Goal: Task Accomplishment & Management: Complete application form

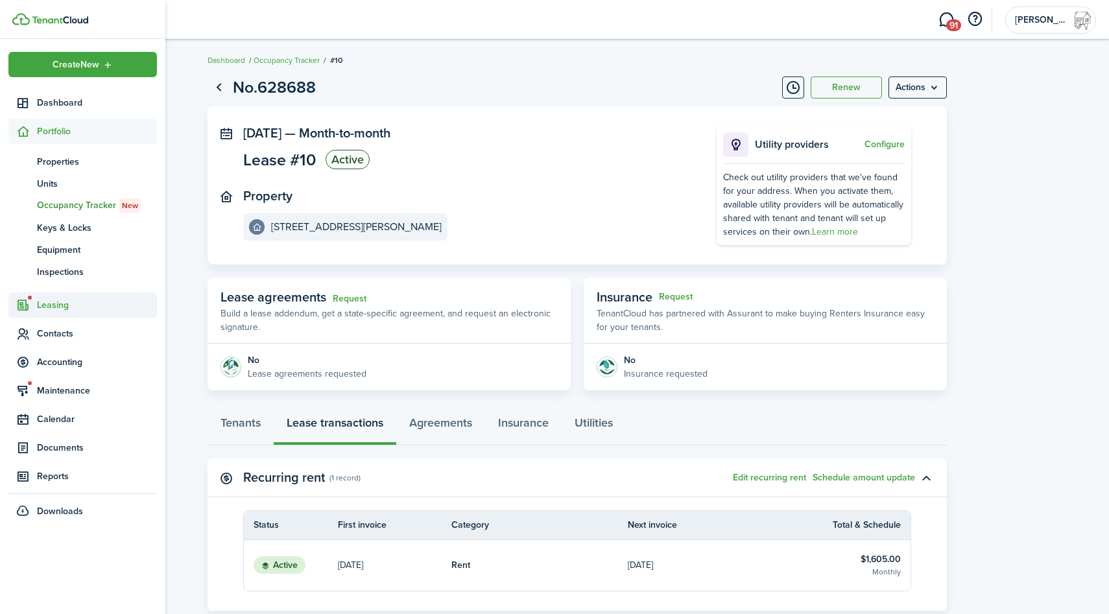
click at [56, 301] on span "Leasing" at bounding box center [97, 305] width 120 height 14
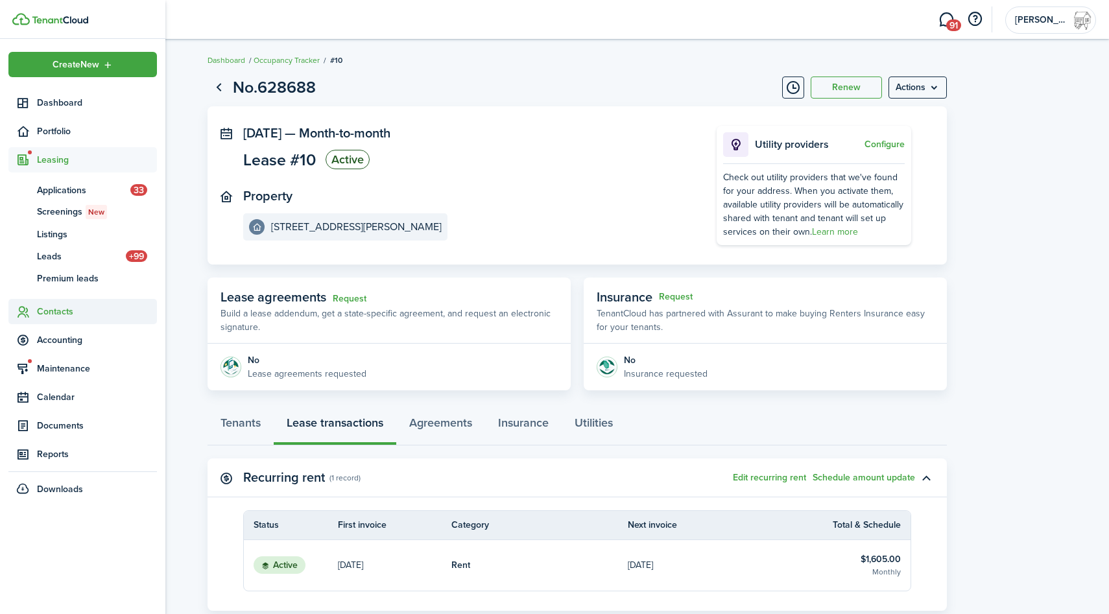
click at [54, 314] on span "Contacts" at bounding box center [97, 312] width 120 height 14
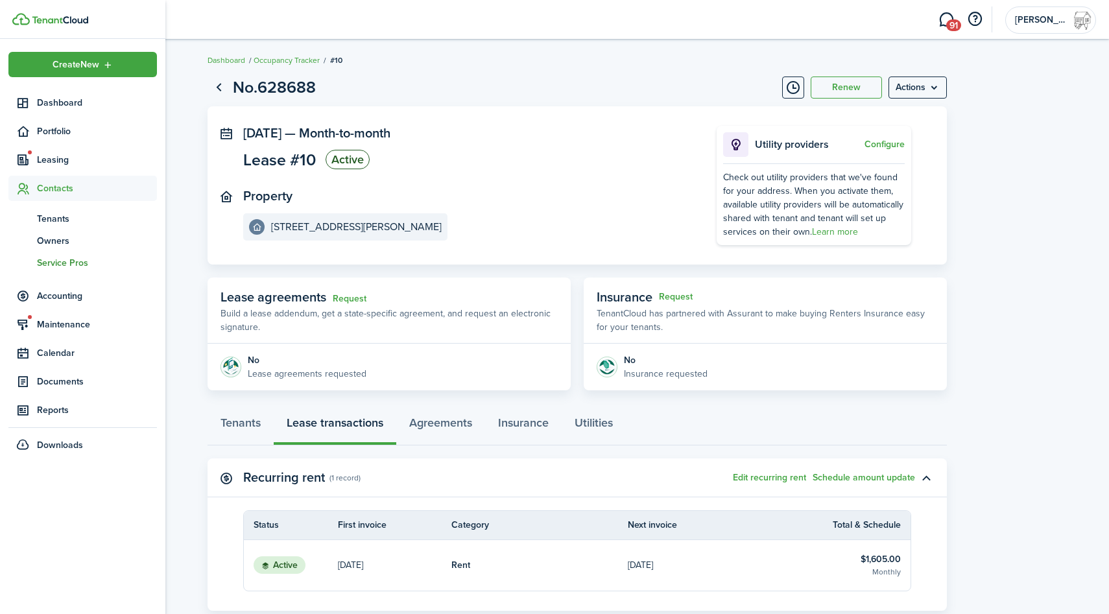
click at [86, 261] on span "Service Pros" at bounding box center [97, 263] width 120 height 14
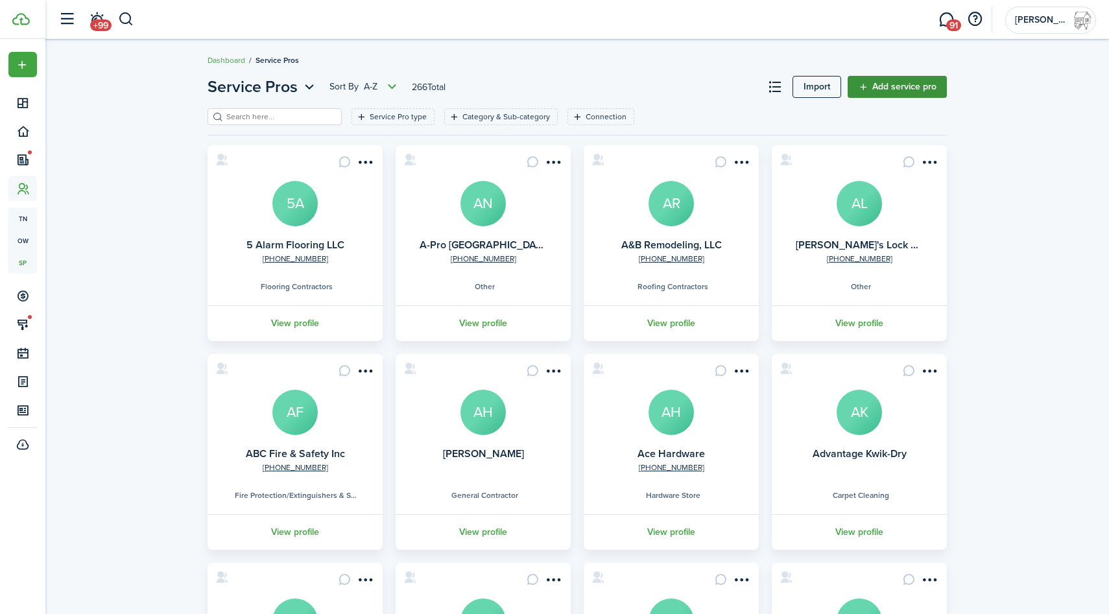
click at [893, 84] on link "Add service pro" at bounding box center [896, 87] width 99 height 22
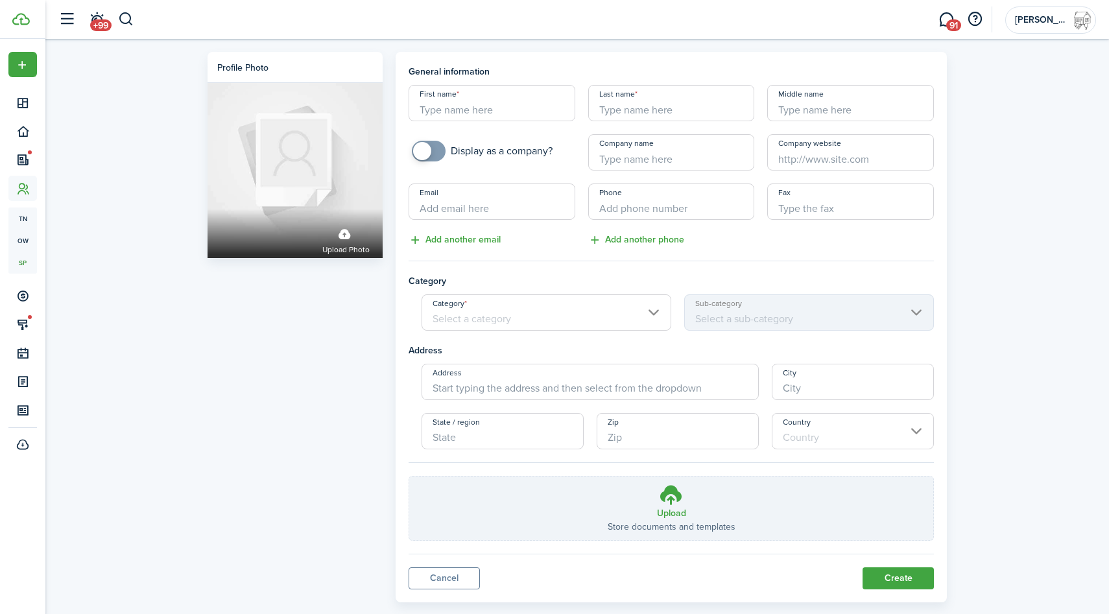
click at [531, 148] on input "checkbox" at bounding box center [482, 151] width 141 height 21
checkbox input "true"
click at [637, 159] on input "Company name" at bounding box center [671, 152] width 167 height 36
type input "JC Property Management LLC"
click at [685, 198] on input "+1" at bounding box center [671, 201] width 167 height 36
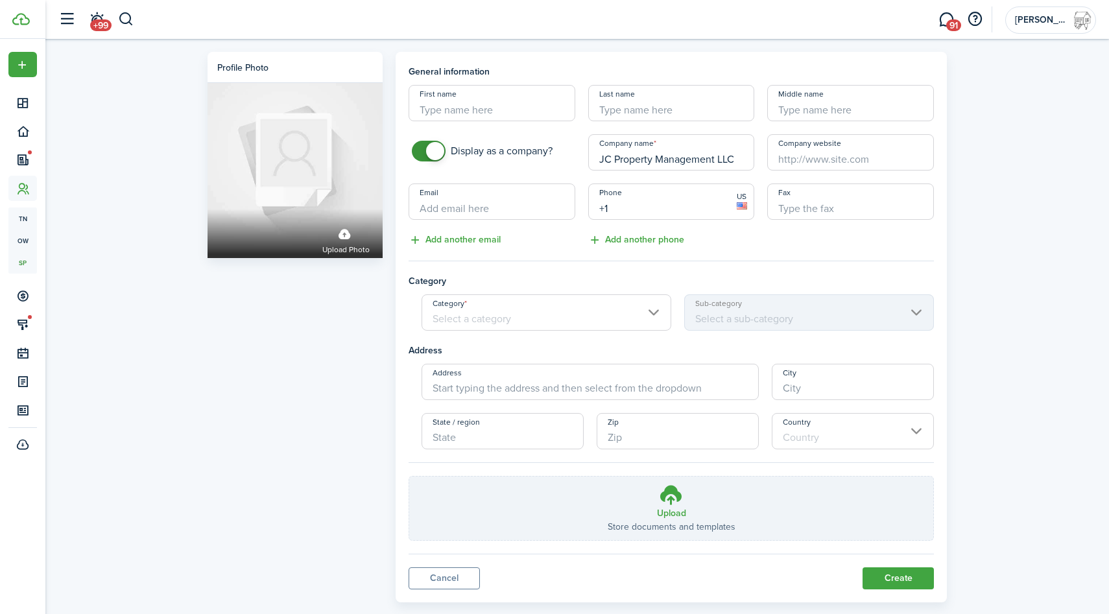
click at [682, 204] on input "+1" at bounding box center [671, 201] width 167 height 36
paste input "[PHONE_NUMBER]"
type input "[PHONE_NUMBER]"
click at [536, 207] on input "Email" at bounding box center [491, 201] width 167 height 36
paste input "[PERSON_NAME][EMAIL_ADDRESS][DOMAIN_NAME]"
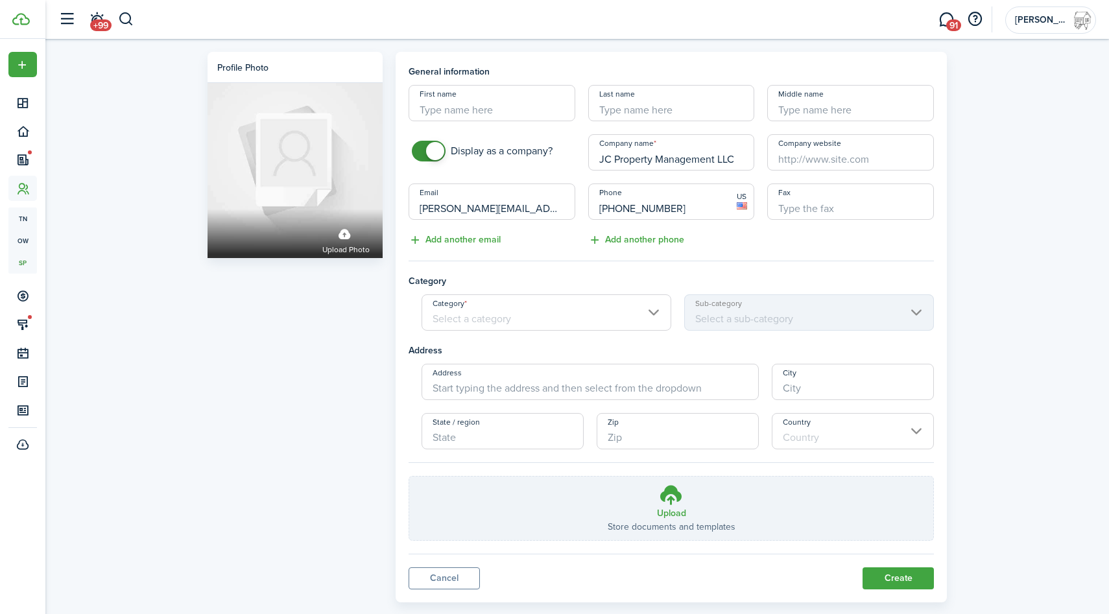
type input "[PERSON_NAME][EMAIL_ADDRESS][DOMAIN_NAME]"
click at [510, 112] on input "First name" at bounding box center [491, 103] width 167 height 36
type input "[PERSON_NAME]"
click at [897, 590] on panel-main "General information First name [PERSON_NAME] Last name Middle name Display as a…" at bounding box center [670, 327] width 551 height 550
click at [897, 587] on button "Create" at bounding box center [897, 578] width 71 height 22
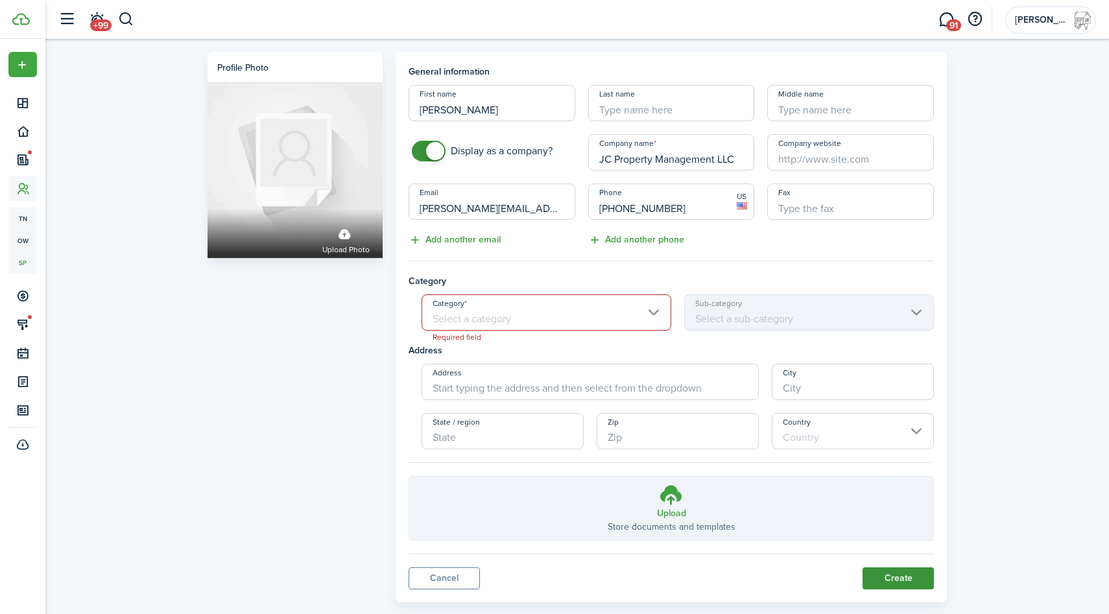
scroll to position [5, 0]
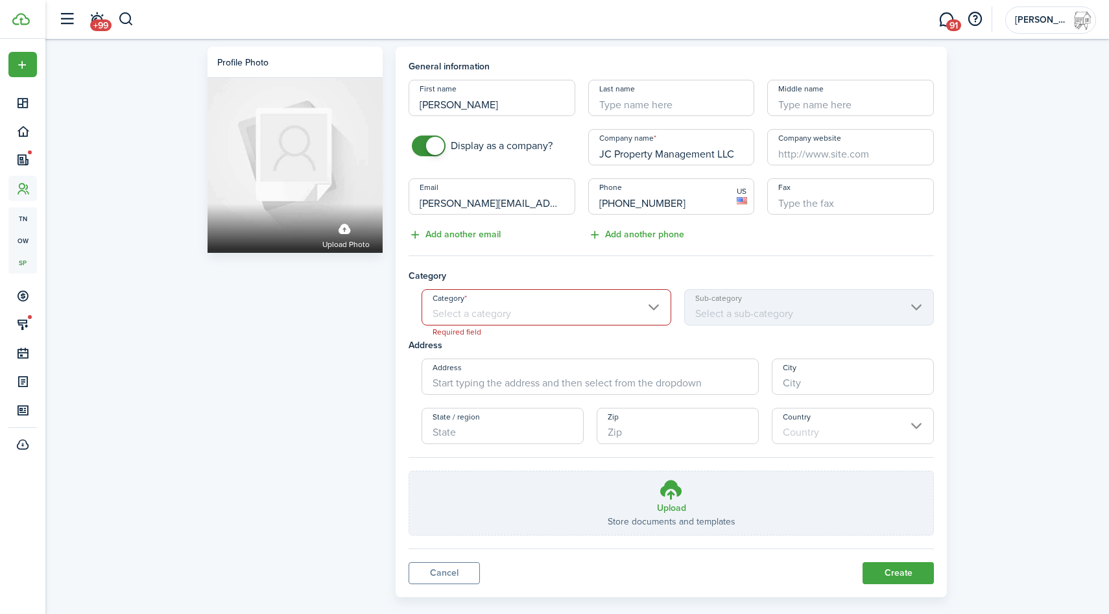
click at [594, 308] on input "Category" at bounding box center [546, 307] width 250 height 36
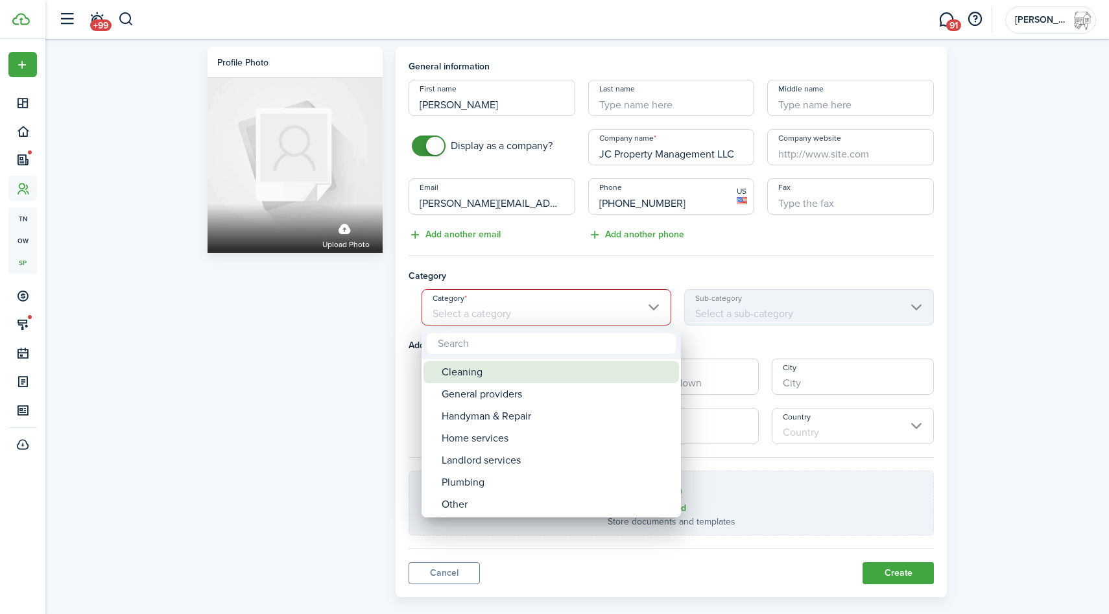
click at [565, 367] on div "Cleaning" at bounding box center [555, 372] width 229 height 22
type input "Cleaning"
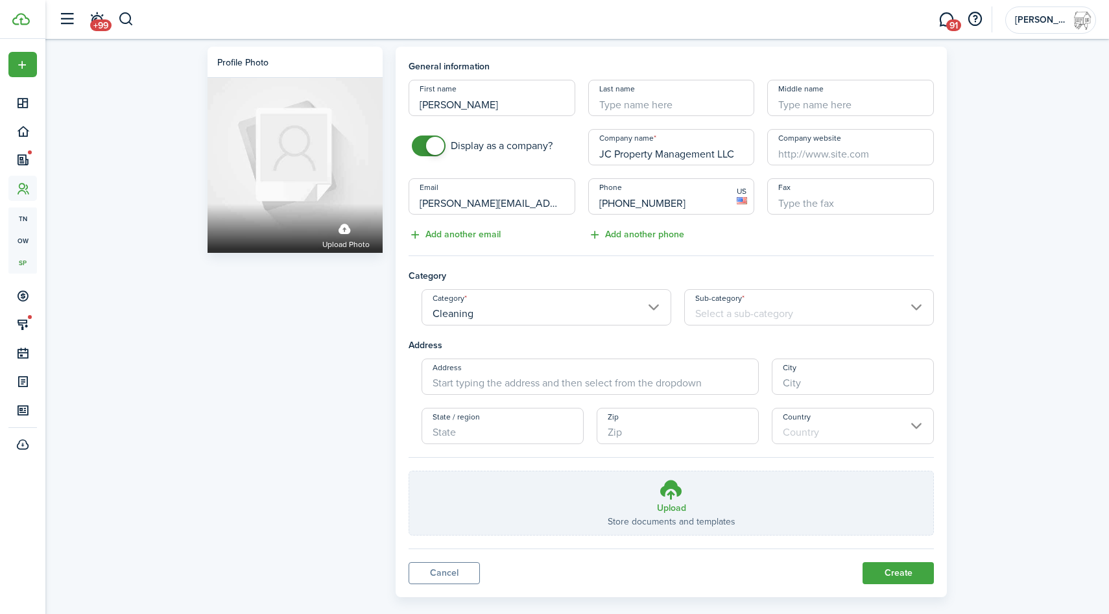
click at [759, 311] on input "Sub-category" at bounding box center [809, 307] width 250 height 36
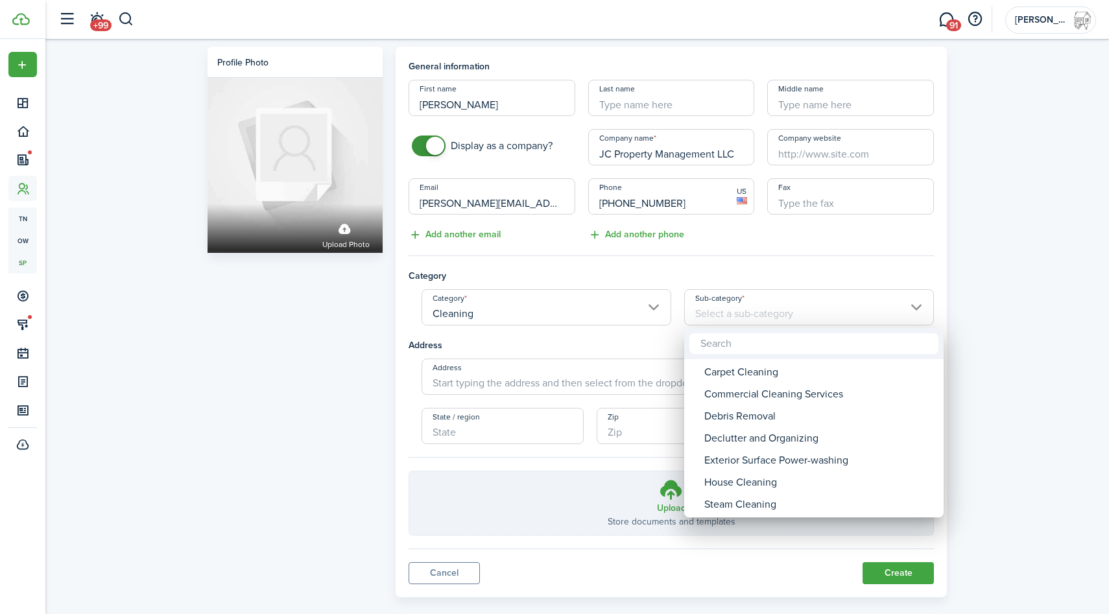
type input "m"
click at [688, 228] on div at bounding box center [554, 306] width 1316 height 821
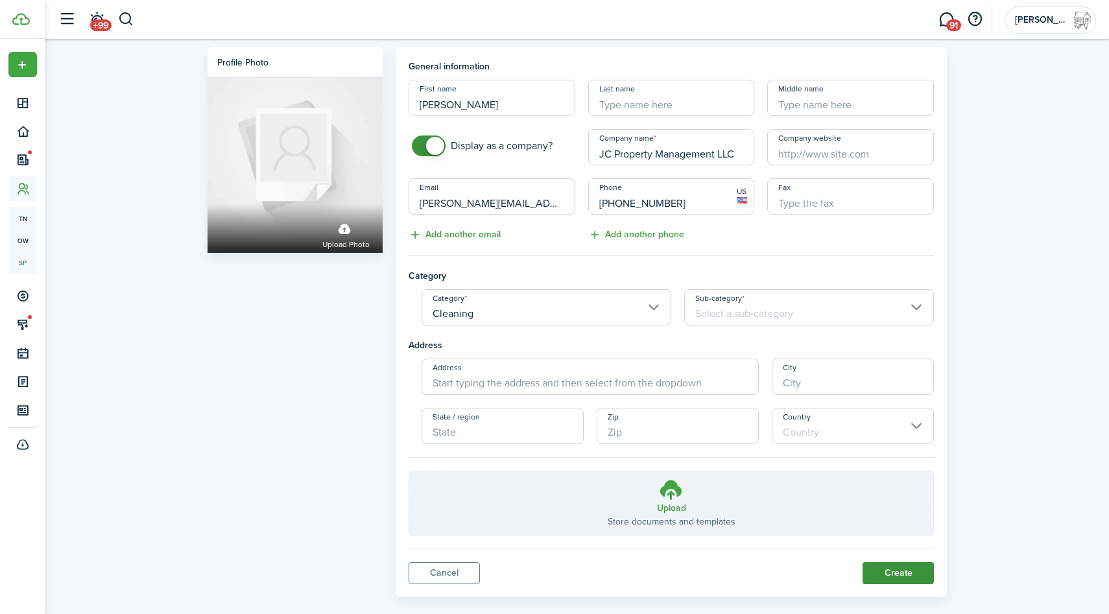
click at [905, 582] on button "Create" at bounding box center [897, 573] width 71 height 22
click at [794, 315] on input "Sub-category" at bounding box center [809, 307] width 250 height 36
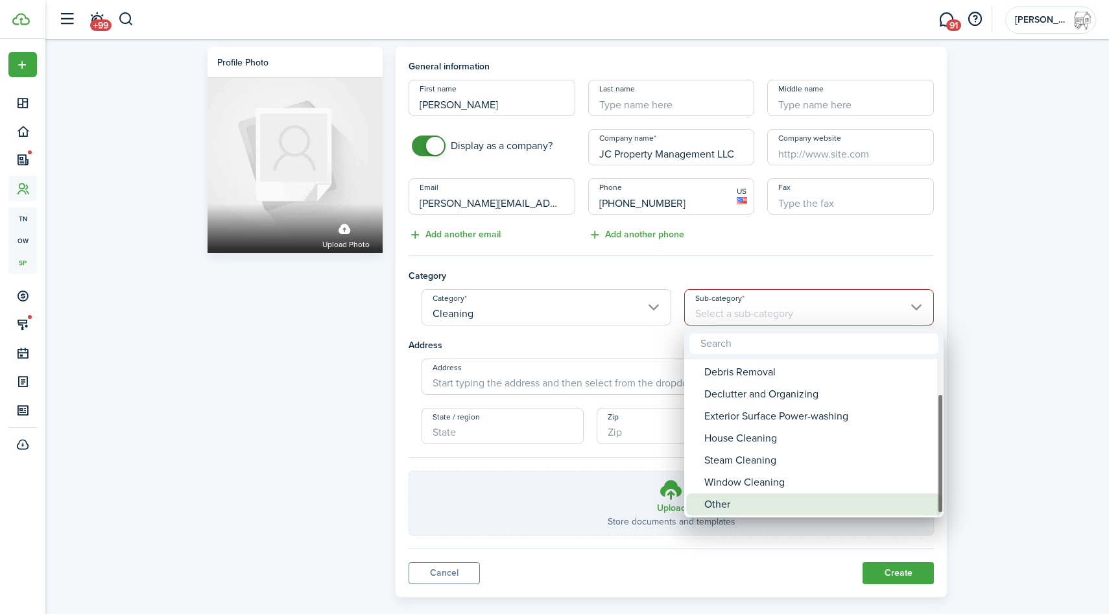
click at [762, 500] on div "Other" at bounding box center [818, 504] width 229 height 22
type input "Other"
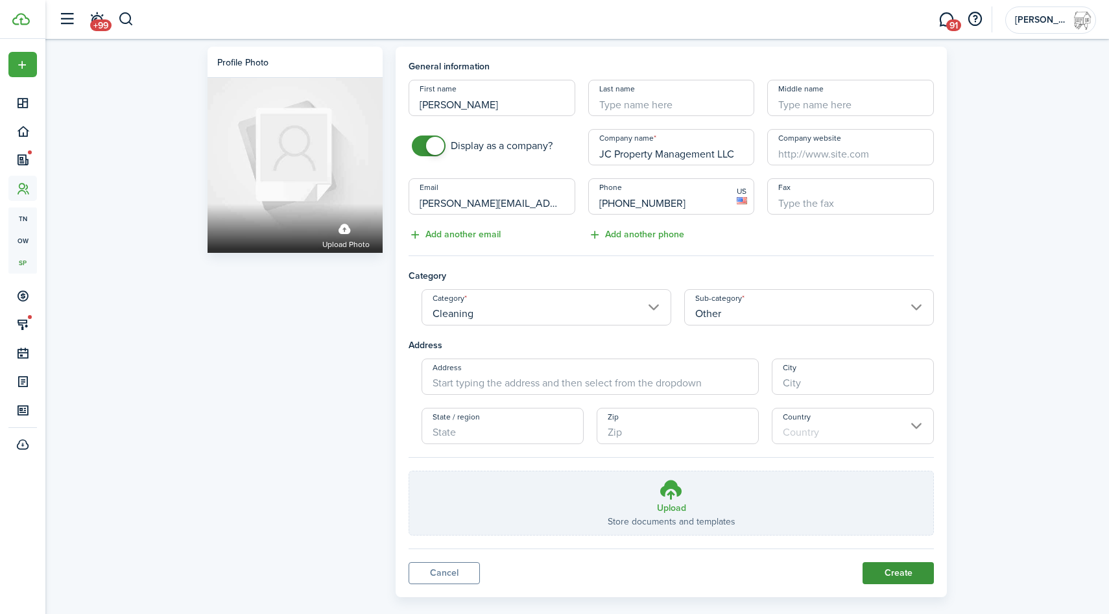
click at [896, 580] on button "Create" at bounding box center [897, 573] width 71 height 22
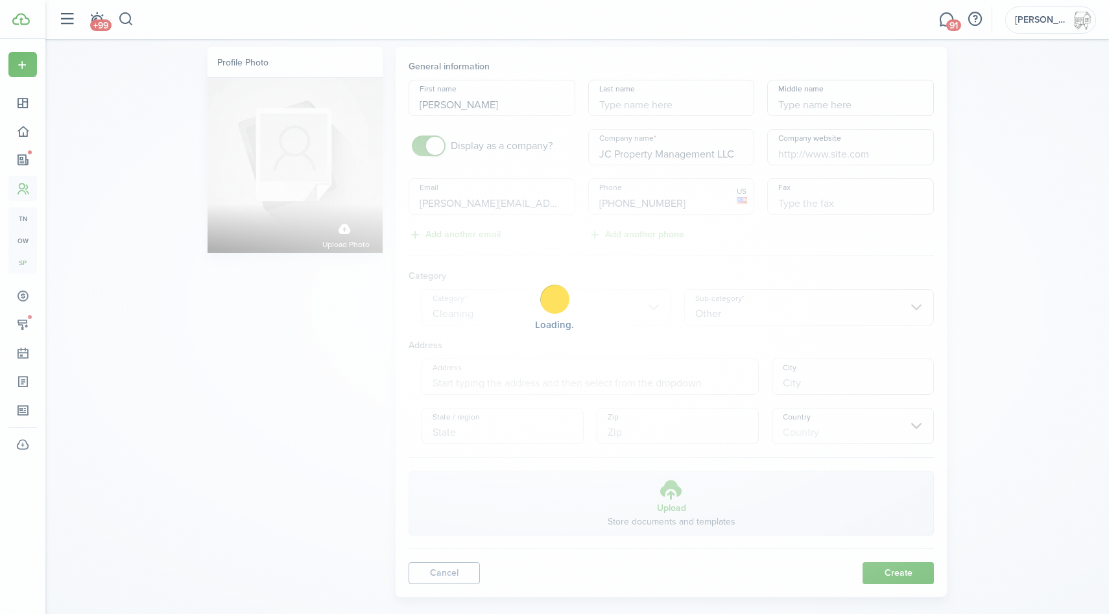
click at [882, 574] on div "Loading" at bounding box center [554, 307] width 1109 height 614
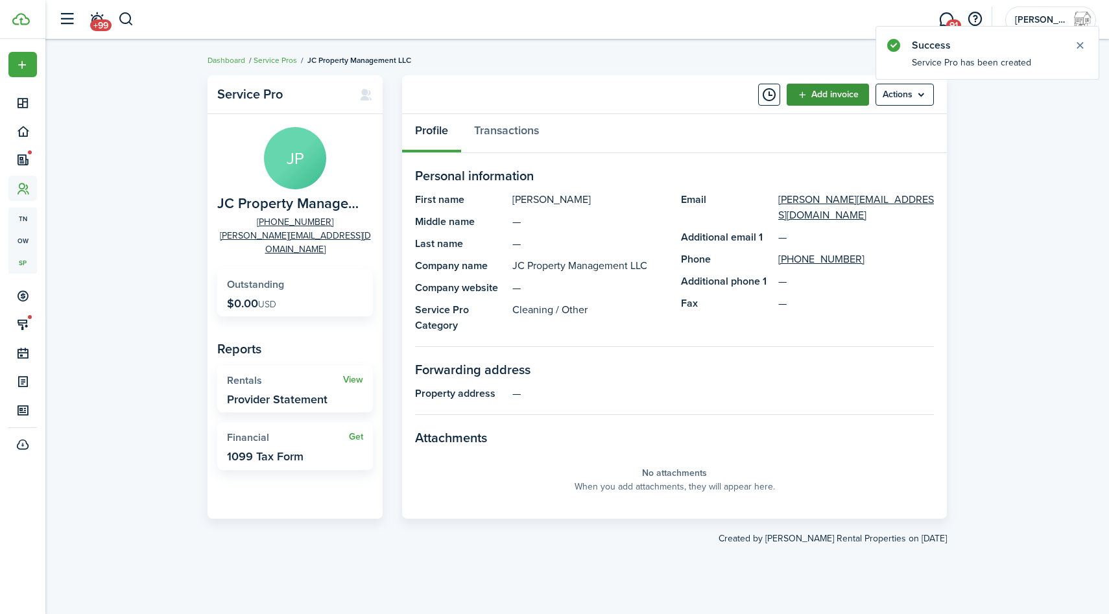
click at [840, 92] on link "Add invoice" at bounding box center [827, 95] width 82 height 22
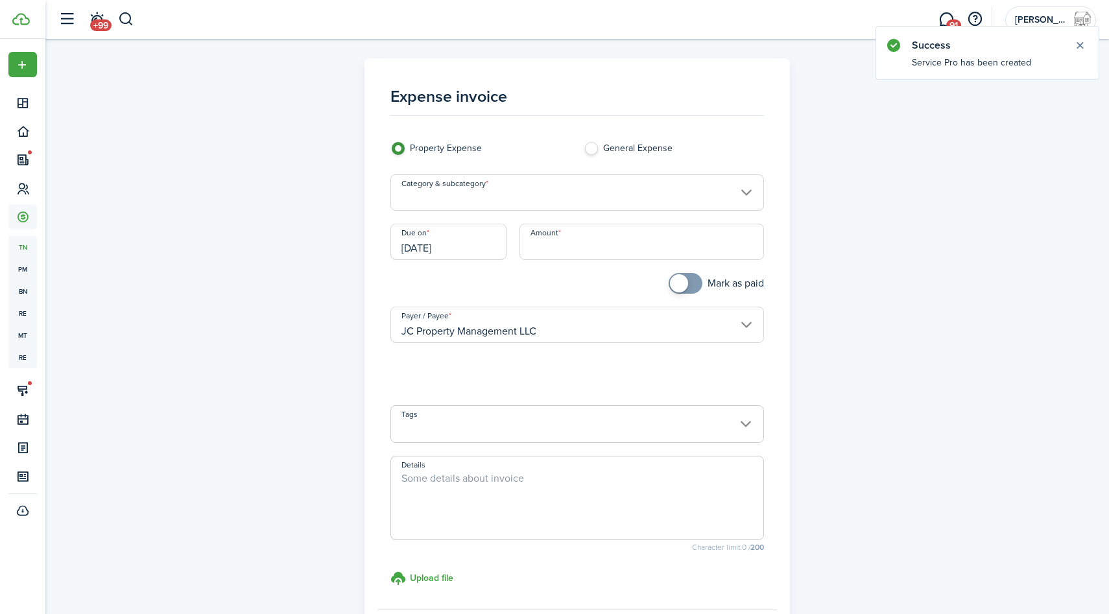
click at [639, 235] on input "Amount" at bounding box center [641, 242] width 245 height 36
type input "$400.00"
click at [562, 204] on input "Category & subcategory" at bounding box center [577, 192] width 374 height 36
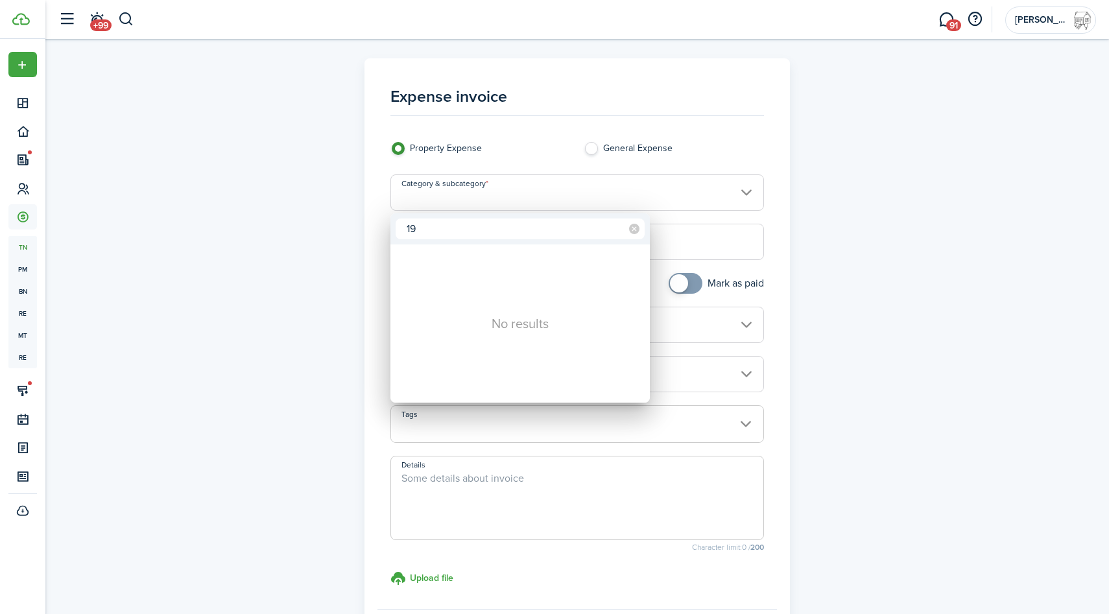
type input "1"
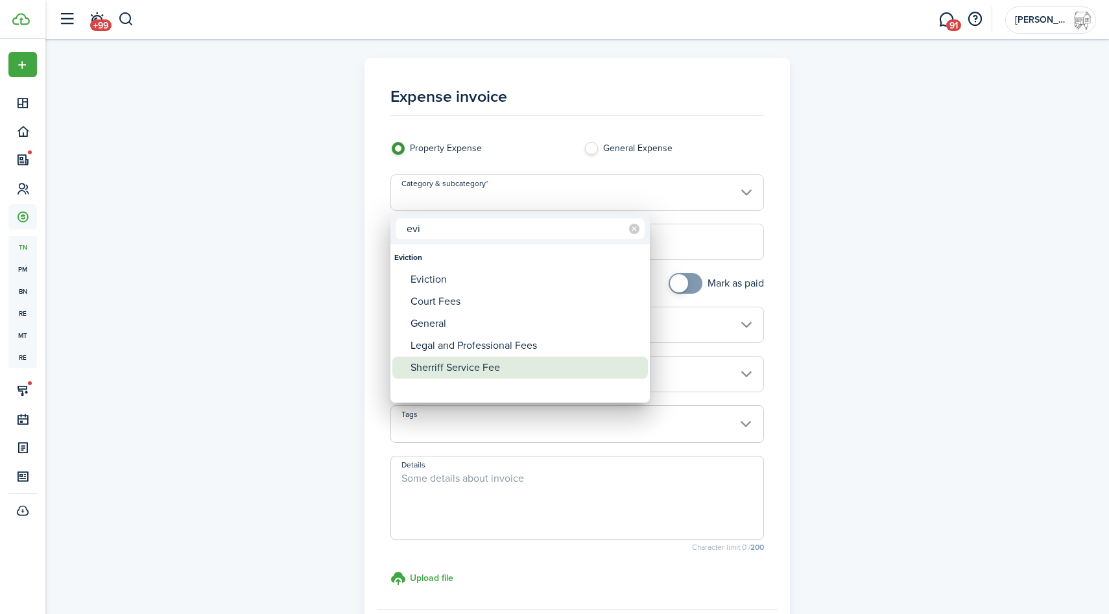
type input "evi"
click at [424, 371] on div "Sherriff Service Fee" at bounding box center [524, 368] width 229 height 22
type input "Eviction / Sherriff Service Fee"
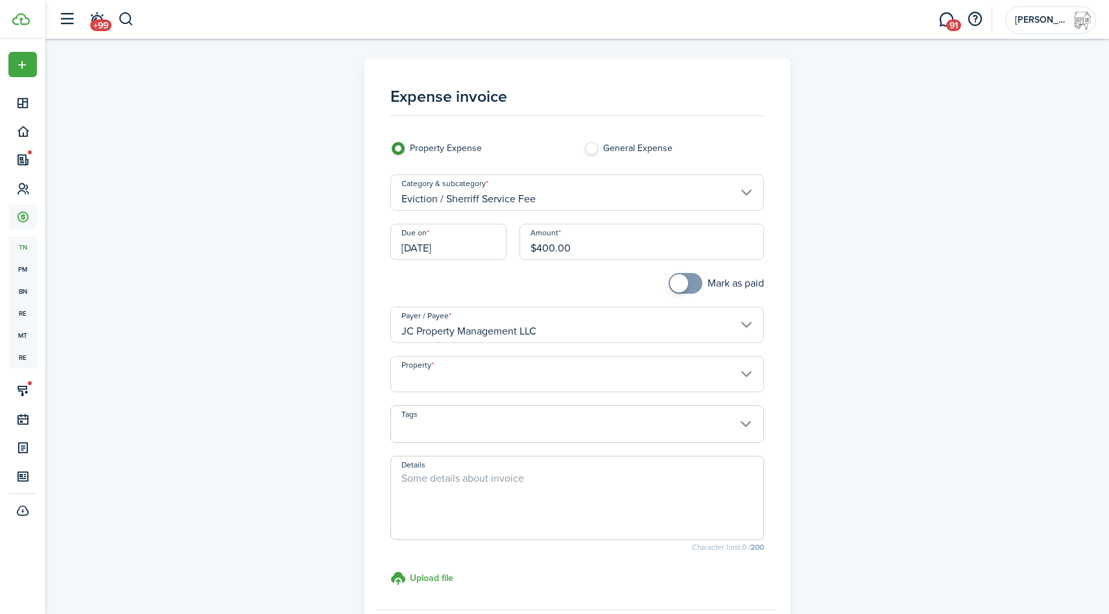
click at [521, 379] on input "Property" at bounding box center [577, 374] width 374 height 36
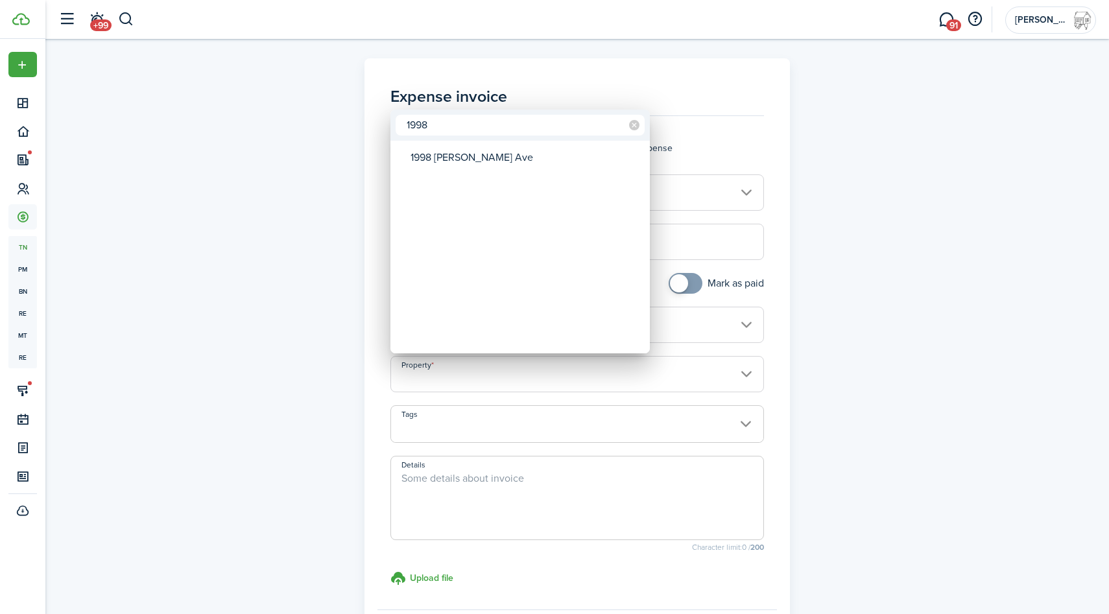
type input "1998"
click at [466, 171] on div "1998 [PERSON_NAME] Ave" at bounding box center [524, 158] width 229 height 30
type input "1998 [PERSON_NAME] Ave"
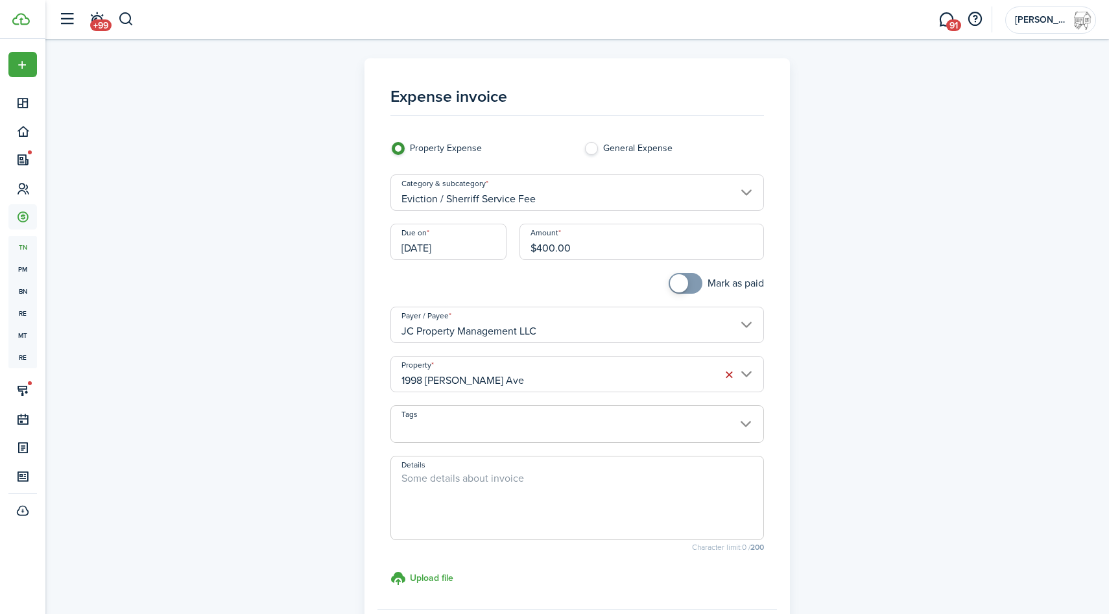
click at [451, 264] on div "Due on [DATE]" at bounding box center [448, 248] width 129 height 49
click at [452, 256] on input "[DATE]" at bounding box center [448, 242] width 116 height 36
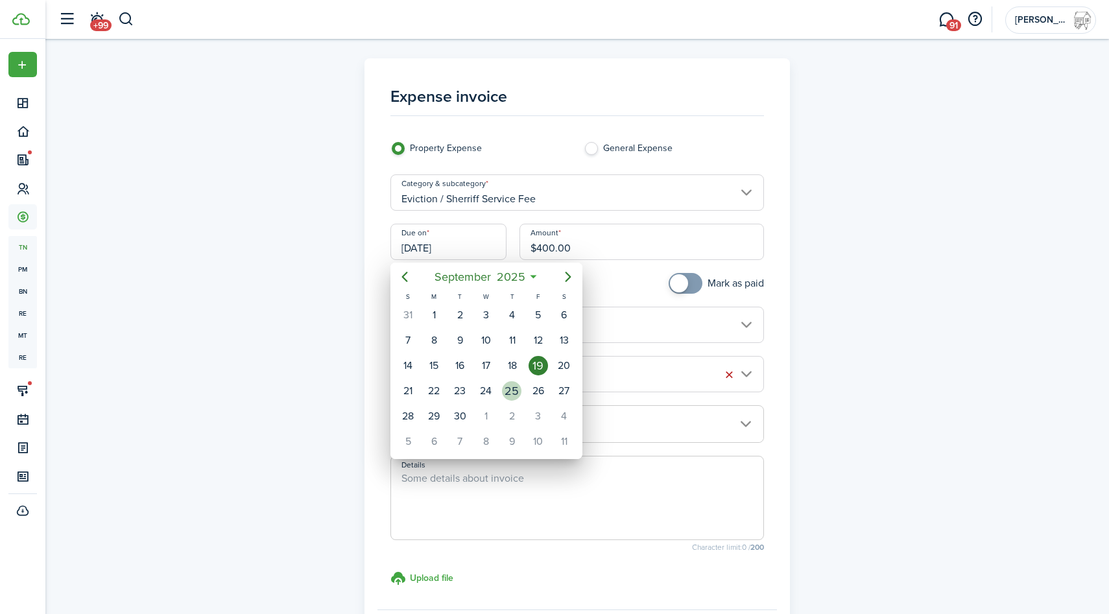
click at [515, 398] on div "25" at bounding box center [511, 390] width 19 height 19
type input "[DATE]"
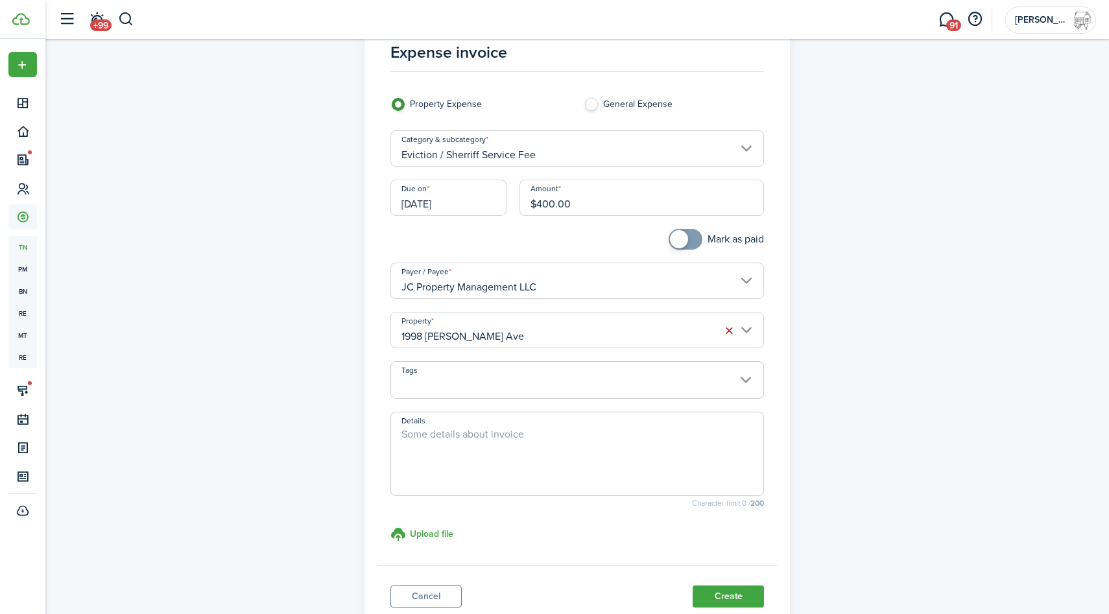
scroll to position [138, 0]
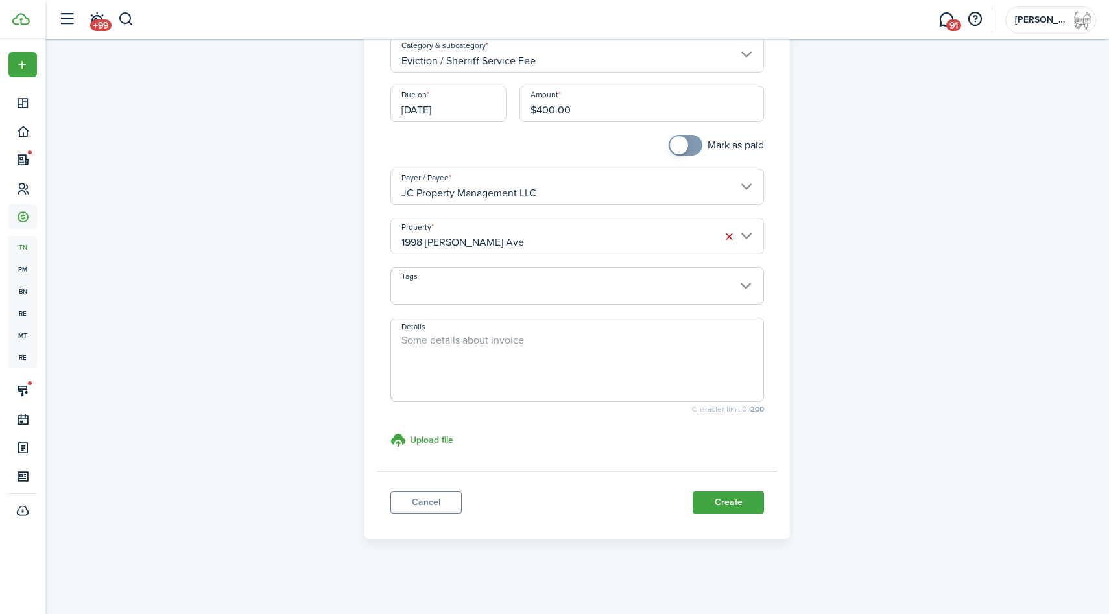
click at [658, 379] on textarea "Details" at bounding box center [577, 364] width 373 height 62
type textarea "Moving company"
click at [729, 499] on button "Create" at bounding box center [727, 502] width 71 height 22
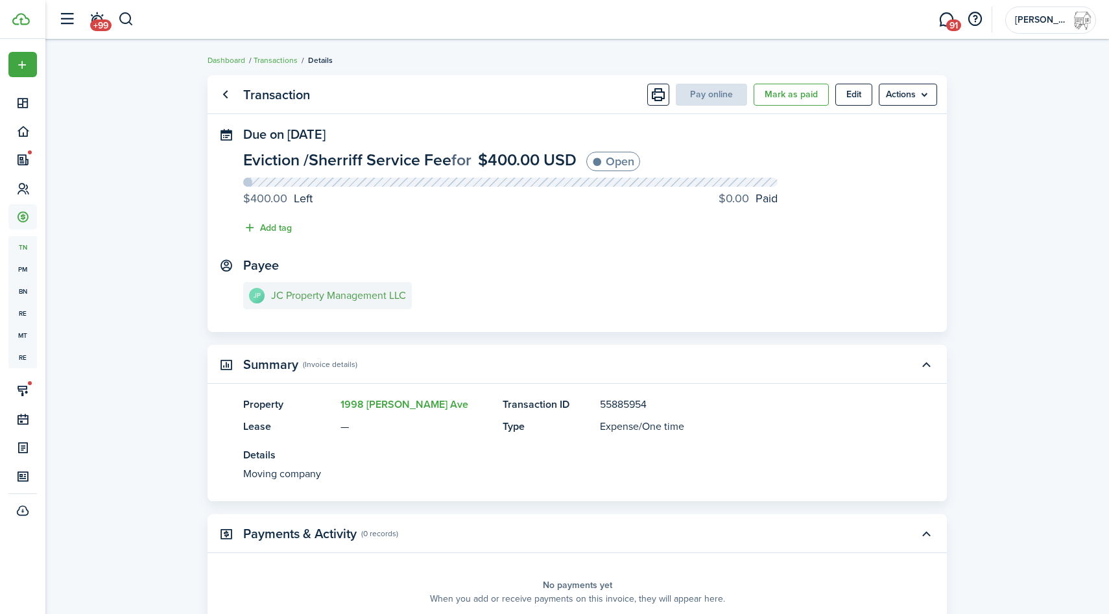
click at [346, 294] on e-details-info-title "JC Property Management LLC" at bounding box center [338, 296] width 135 height 12
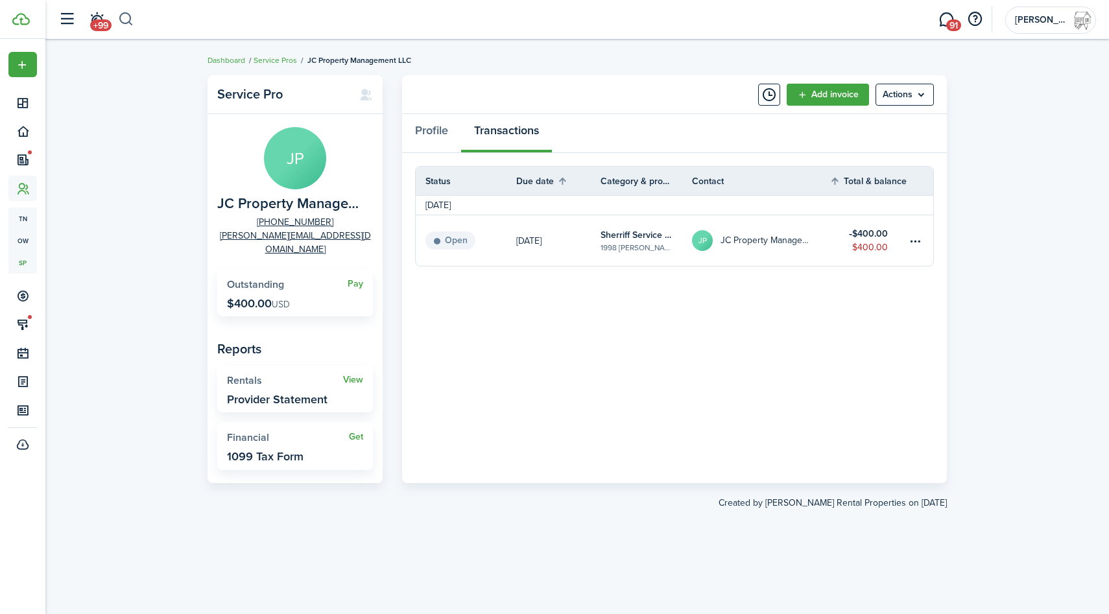
click at [124, 17] on button "button" at bounding box center [126, 19] width 16 height 22
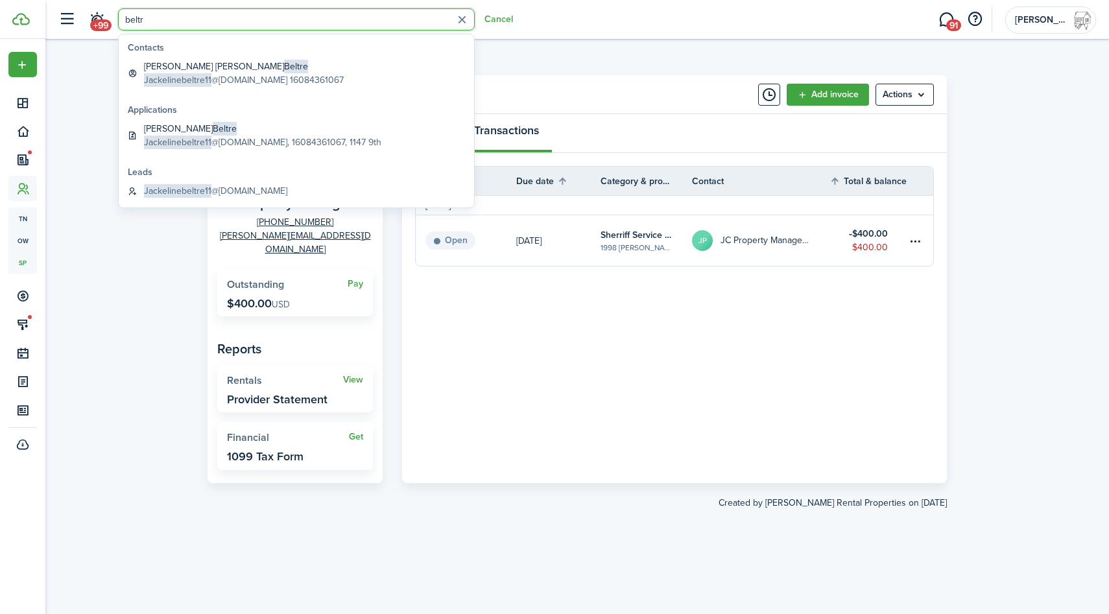
type input "beltr"
click at [204, 69] on global-search-item-title "[PERSON_NAME]" at bounding box center [244, 67] width 200 height 14
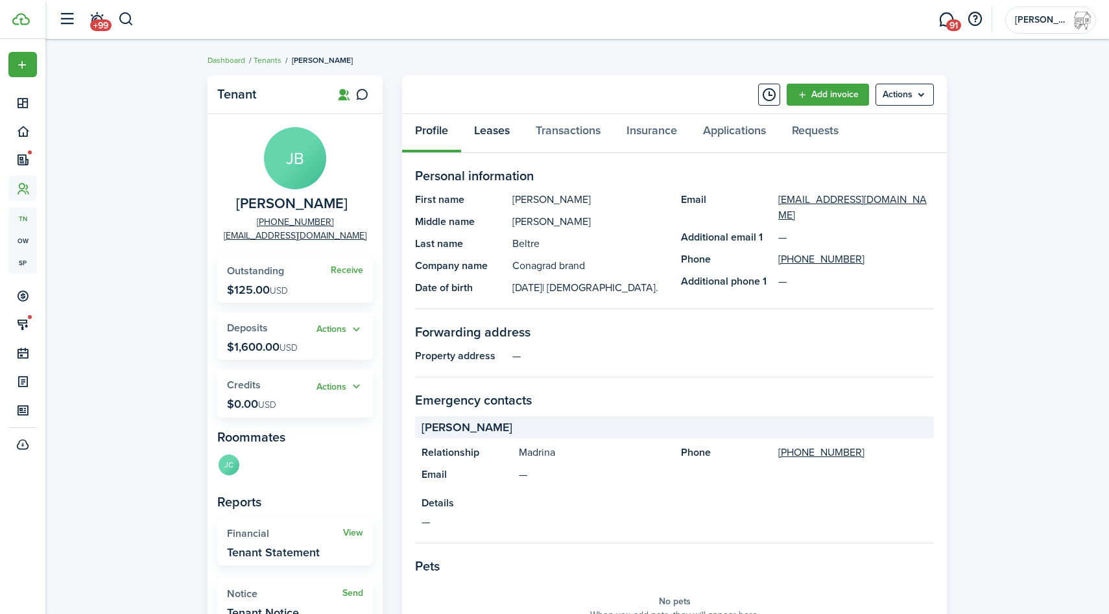
click at [489, 140] on link "Leases" at bounding box center [492, 133] width 62 height 39
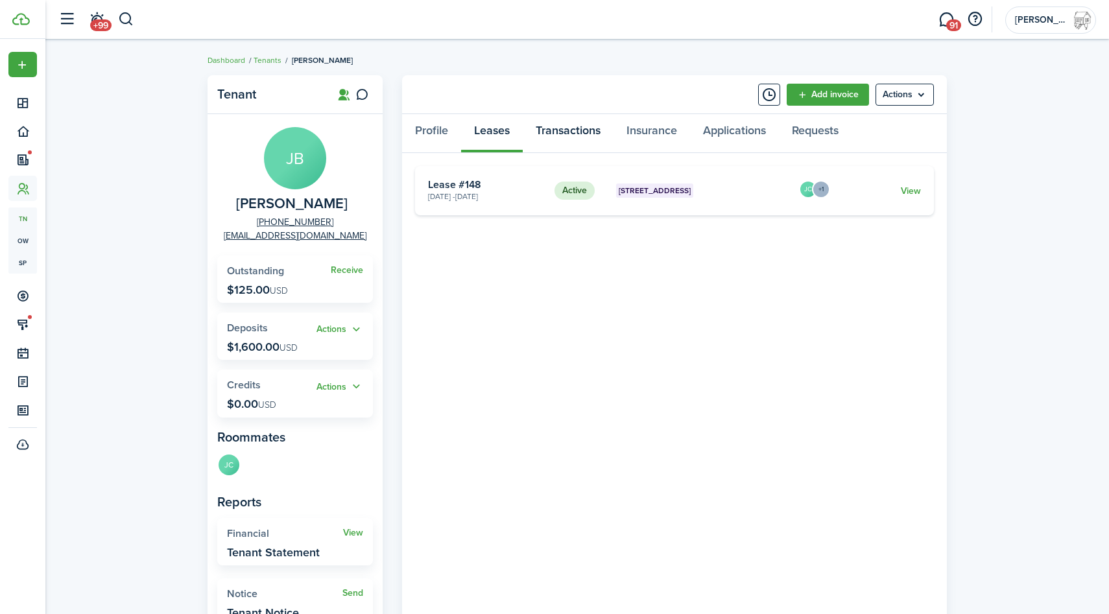
click at [583, 132] on link "Transactions" at bounding box center [568, 133] width 91 height 39
